Goal: Find specific fact: Find specific fact

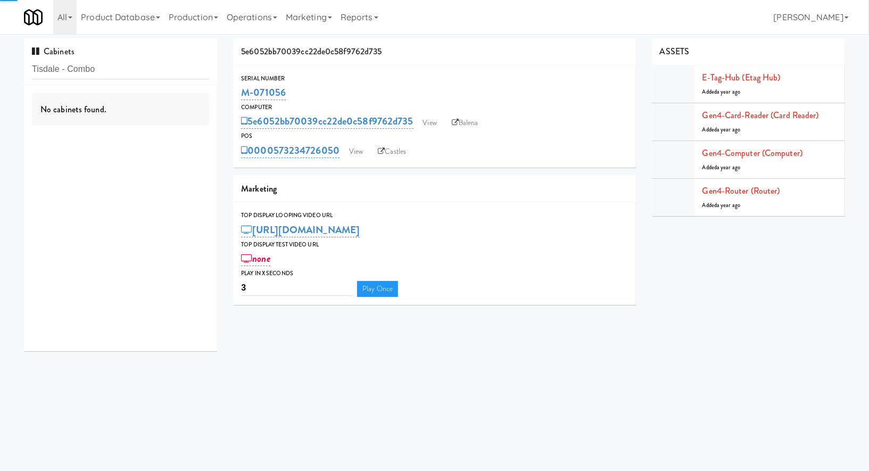
type input "Tisdale - Combo"
click at [180, 120] on div "Tisdale - Combo" at bounding box center [120, 124] width 177 height 13
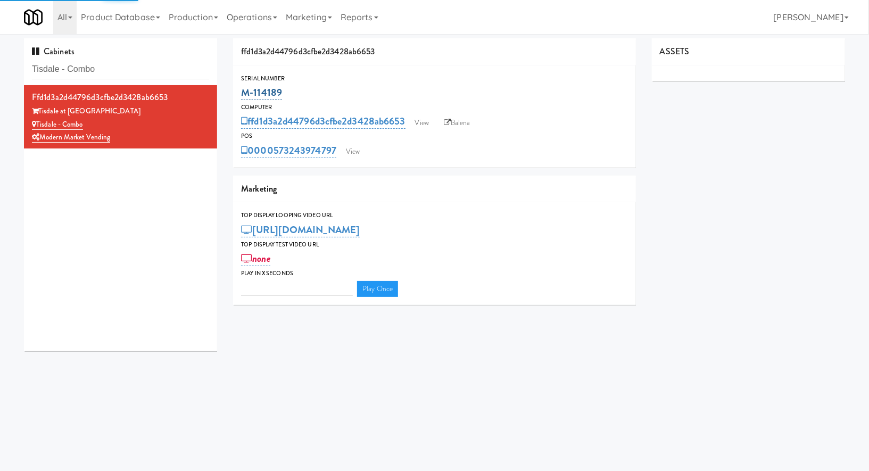
type input "3"
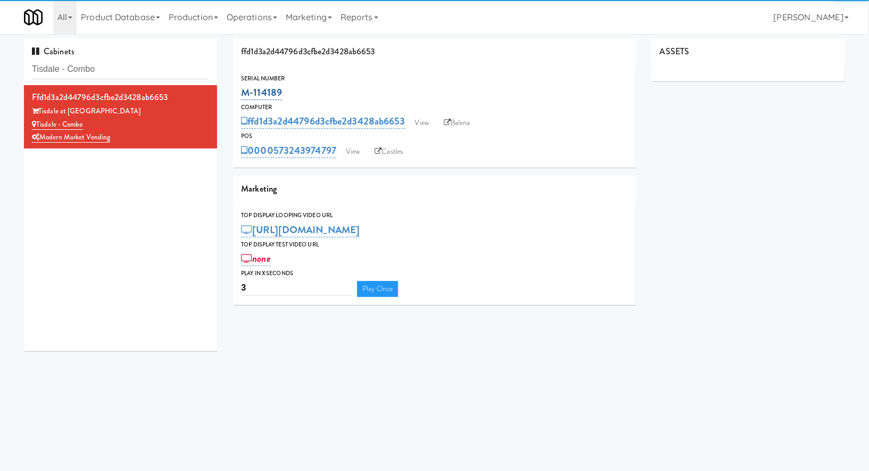
drag, startPoint x: 311, startPoint y: 93, endPoint x: 245, endPoint y: 93, distance: 66.5
click at [245, 93] on div "M-114189" at bounding box center [434, 93] width 387 height 18
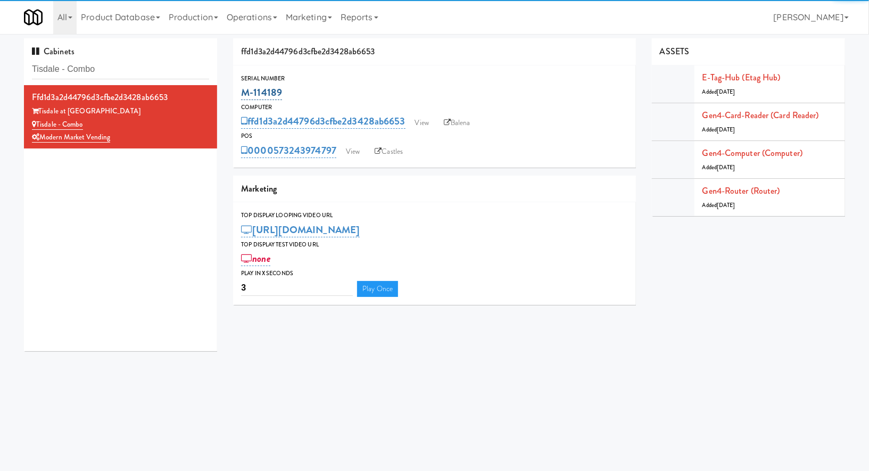
copy link "M-114189"
